Goal: Navigation & Orientation: Understand site structure

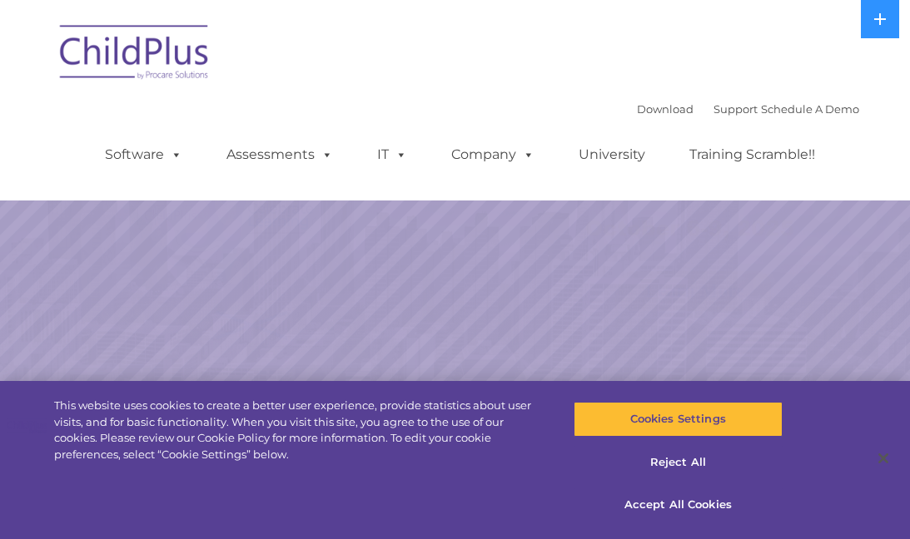
select select "MEDIUM"
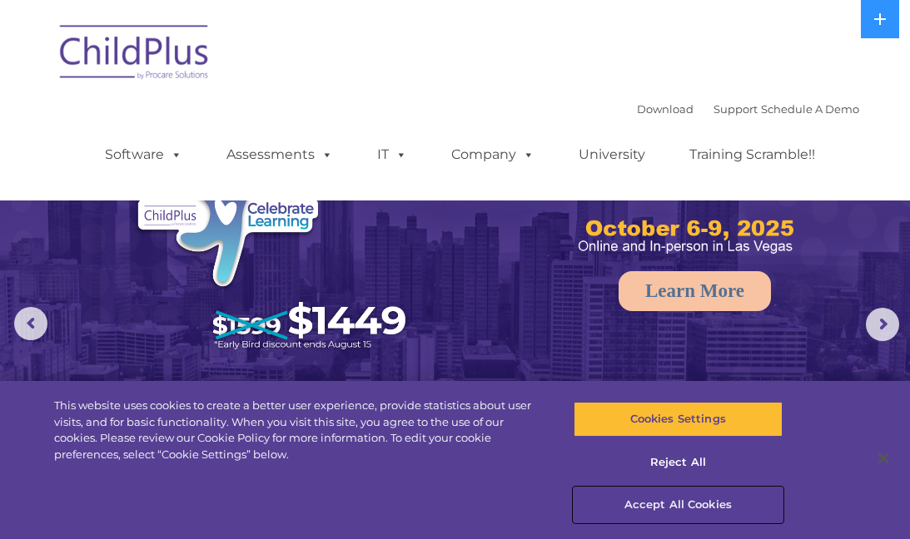
click at [682, 503] on button "Accept All Cookies" at bounding box center [677, 505] width 209 height 35
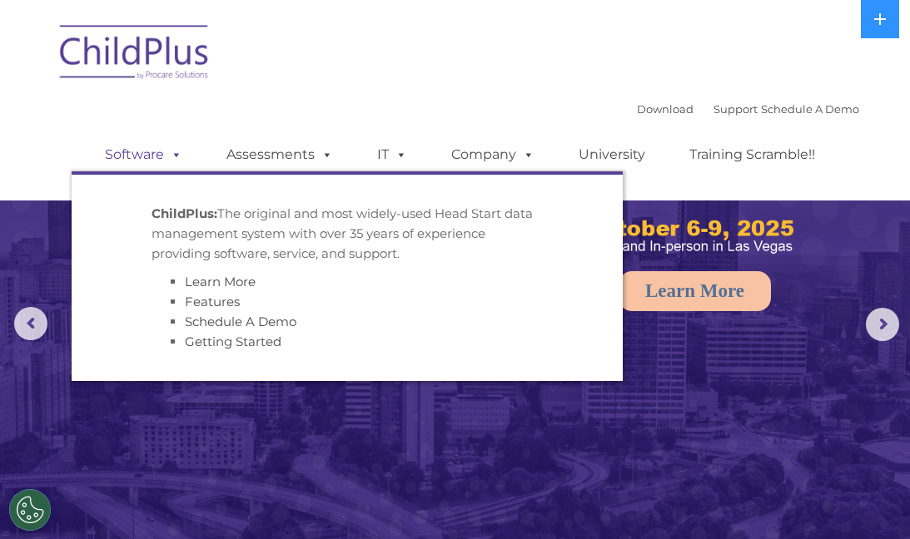
click at [170, 156] on span at bounding box center [173, 154] width 18 height 16
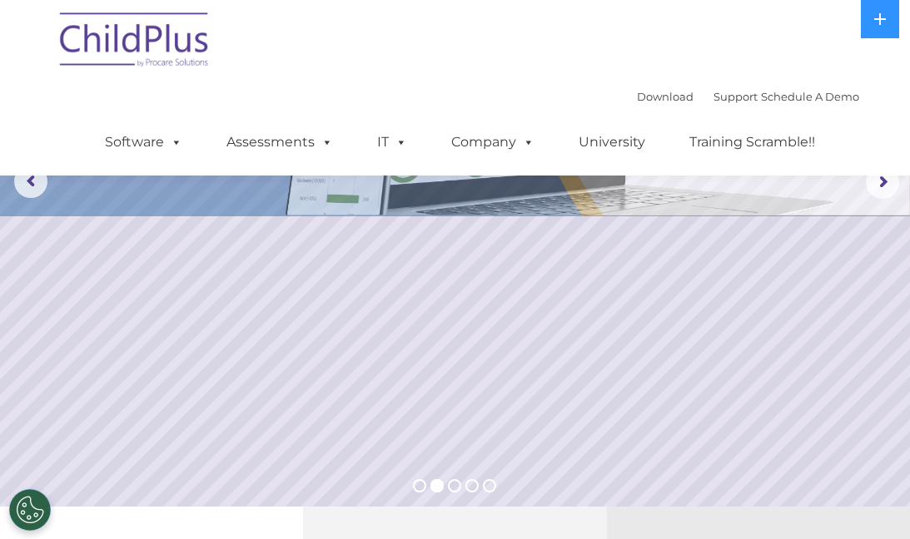
scroll to position [167, 0]
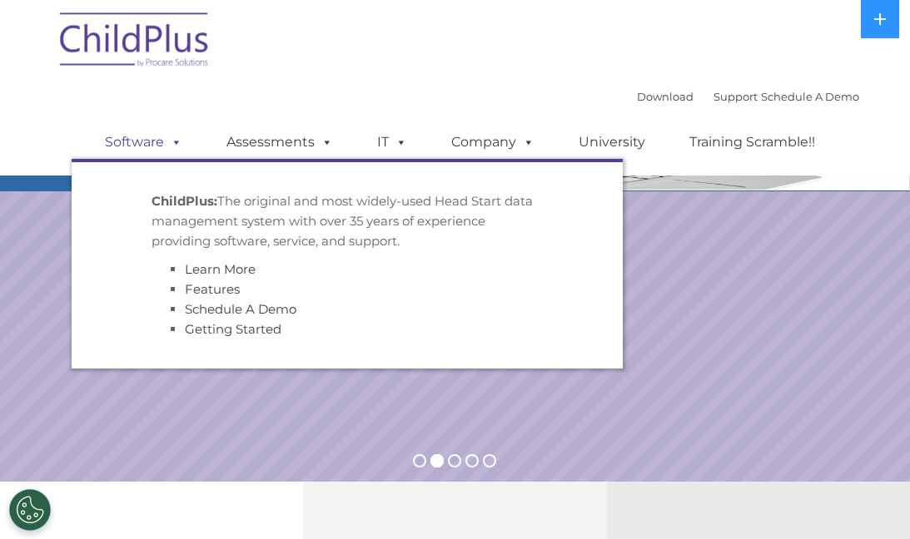
click at [174, 138] on span at bounding box center [173, 142] width 18 height 16
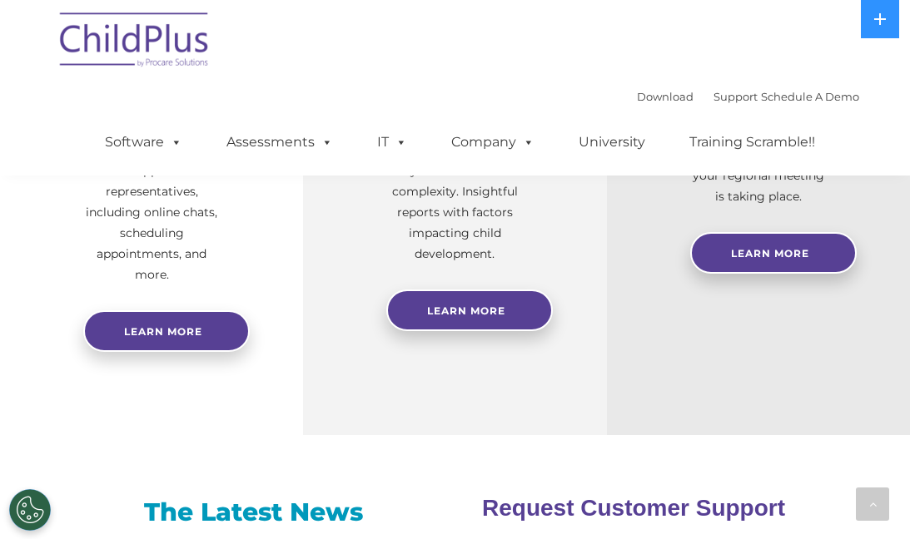
scroll to position [773, 0]
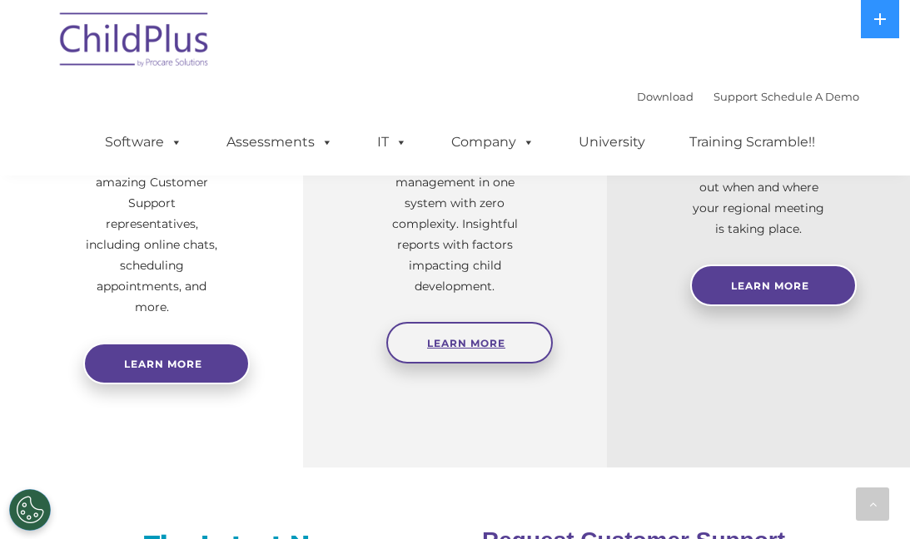
click at [442, 350] on span "Learn More" at bounding box center [466, 343] width 78 height 12
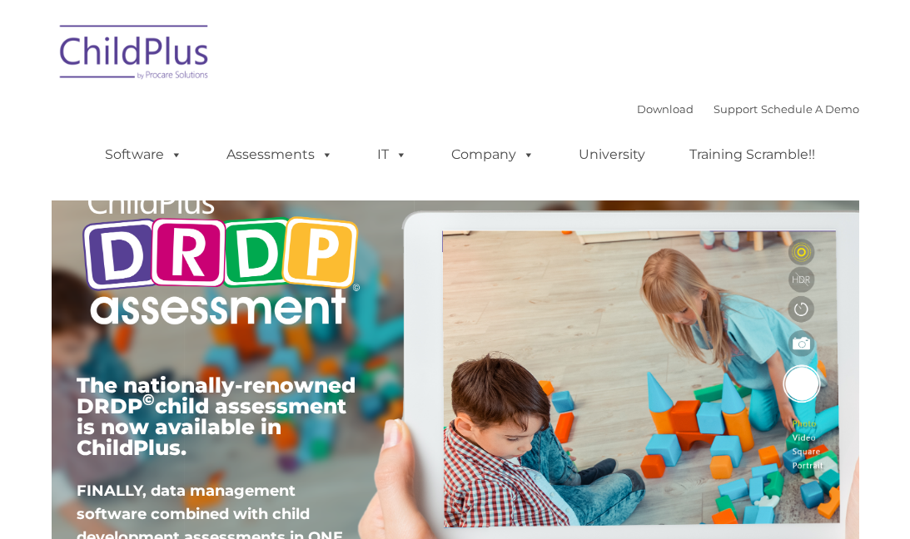
type input ""
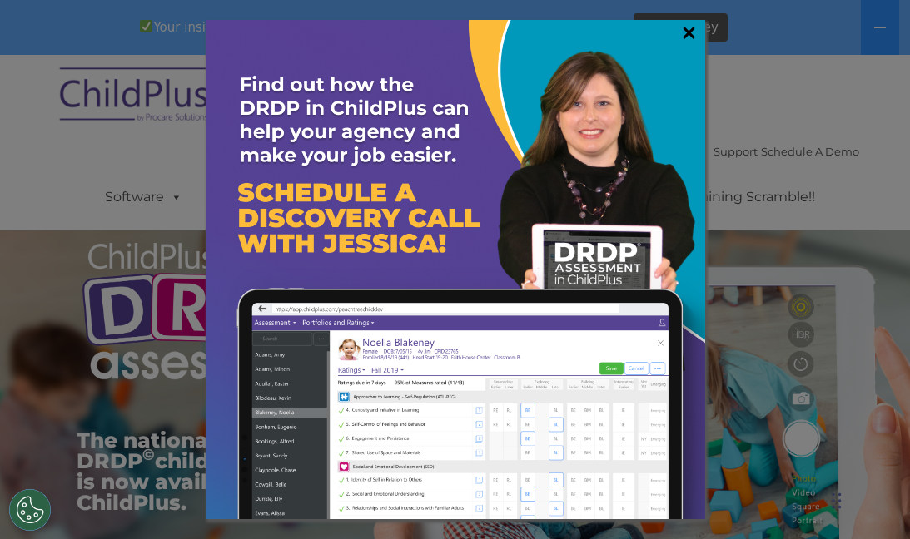
click at [687, 31] on link "×" at bounding box center [688, 32] width 19 height 17
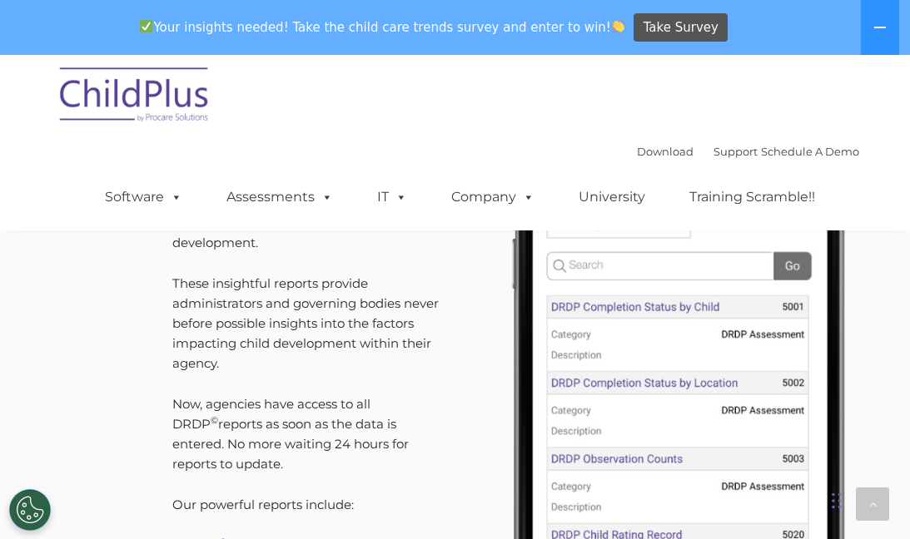
scroll to position [5619, 0]
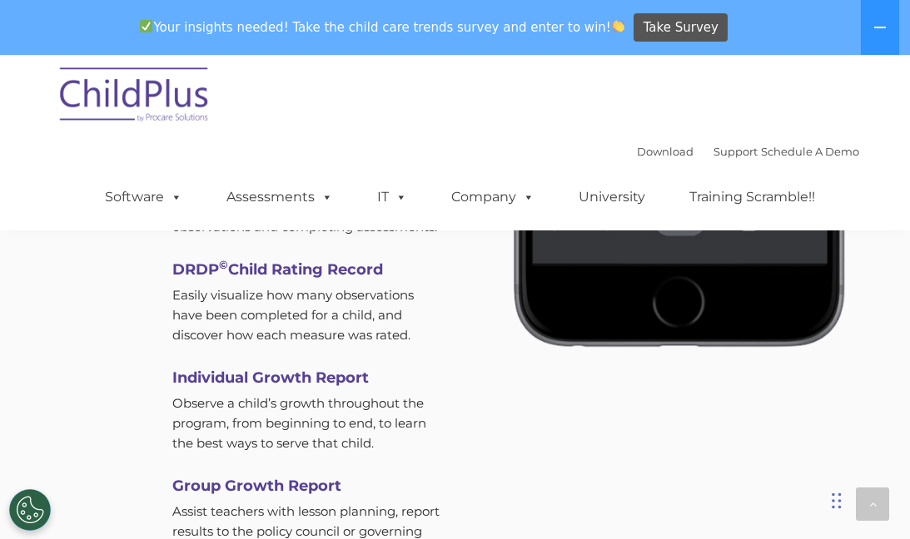
click at [112, 72] on img at bounding box center [135, 97] width 166 height 83
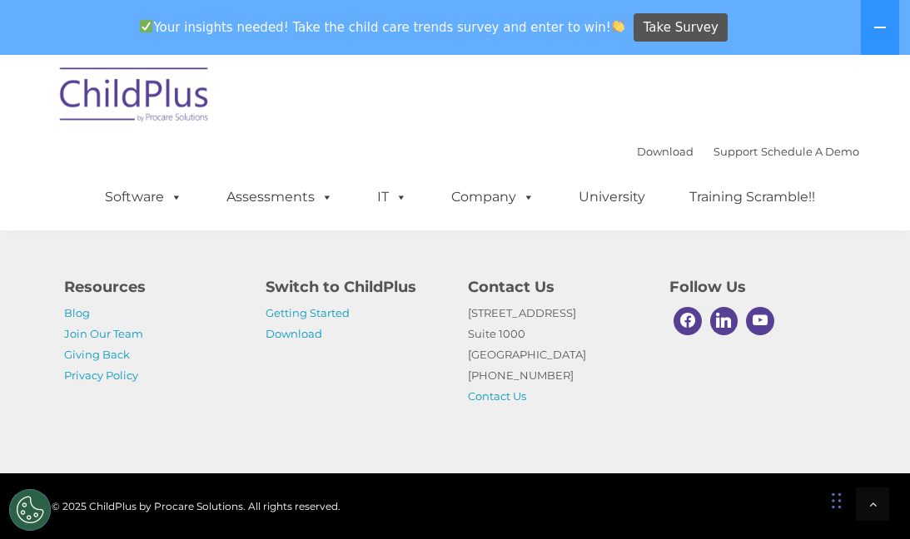
scroll to position [7509, 0]
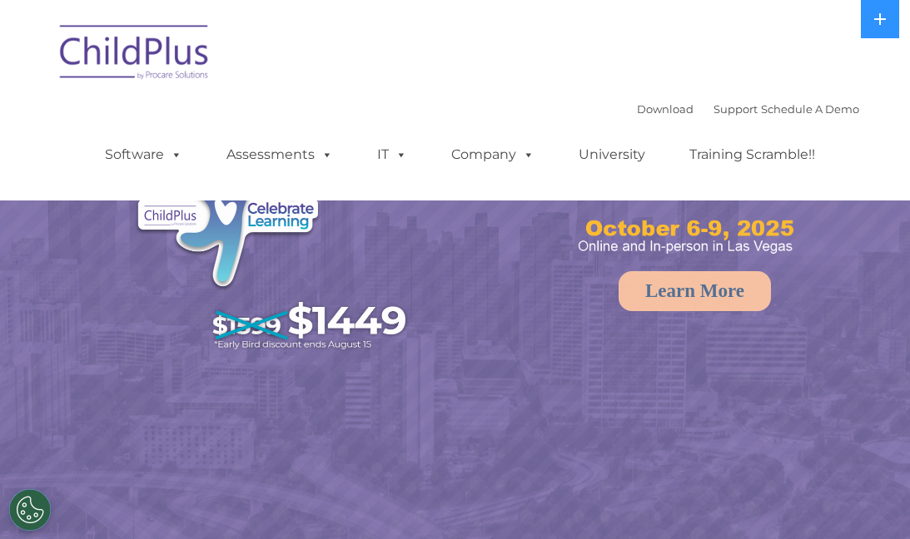
select select "MEDIUM"
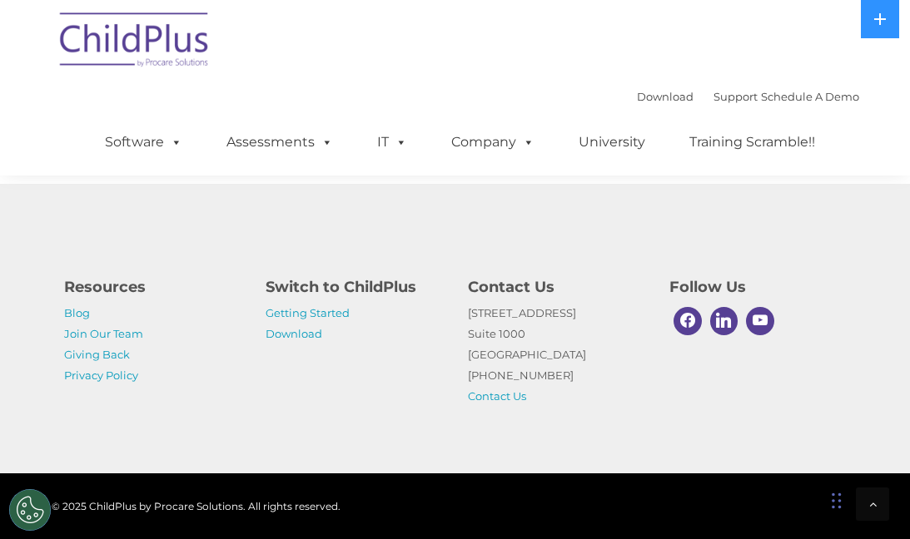
scroll to position [2089, 0]
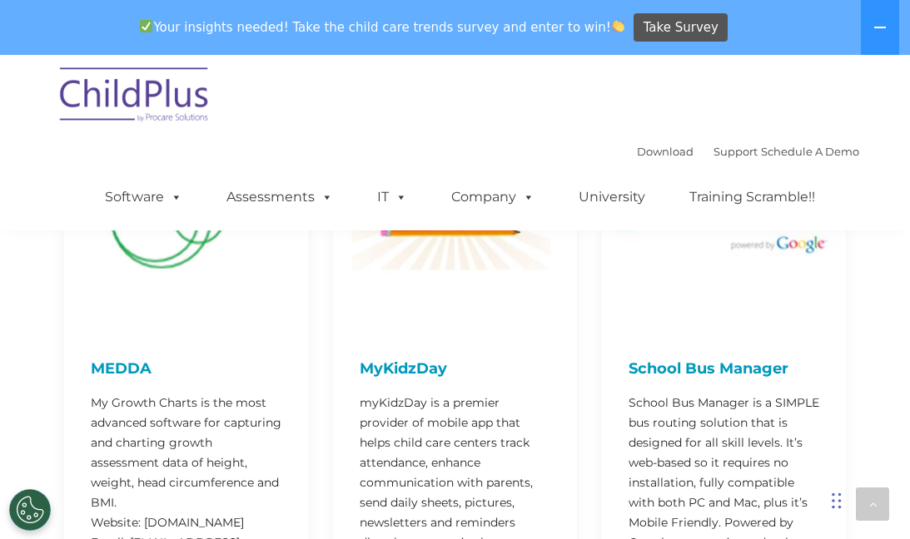
scroll to position [7058, 0]
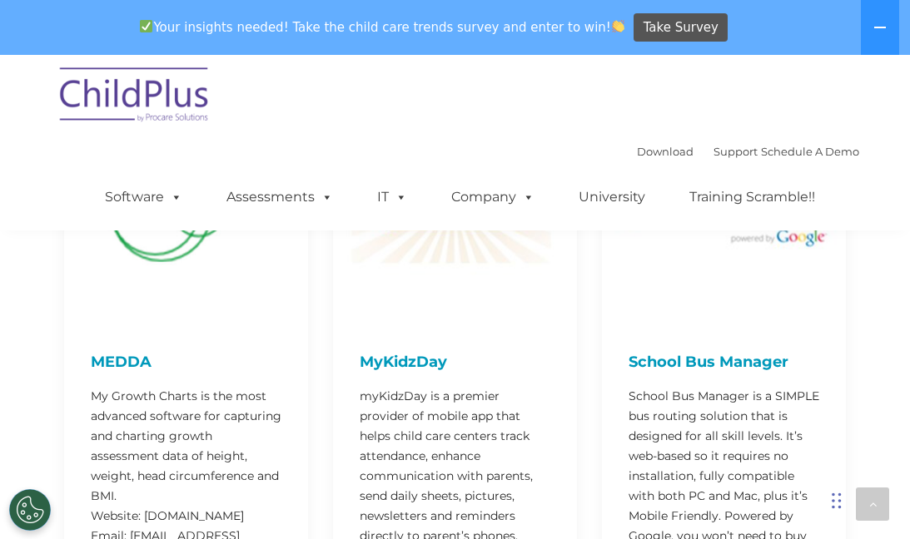
click at [91, 75] on img at bounding box center [135, 97] width 166 height 83
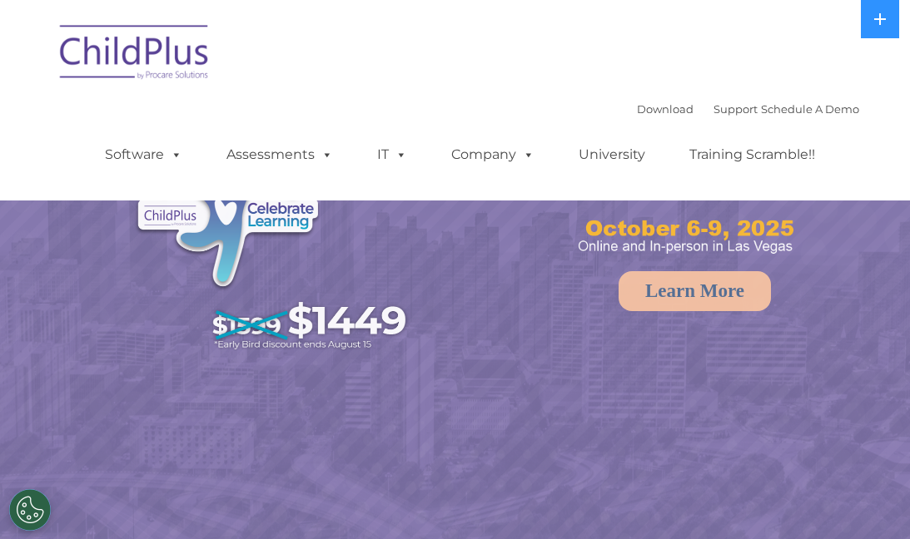
select select "MEDIUM"
